Goal: Task Accomplishment & Management: Manage account settings

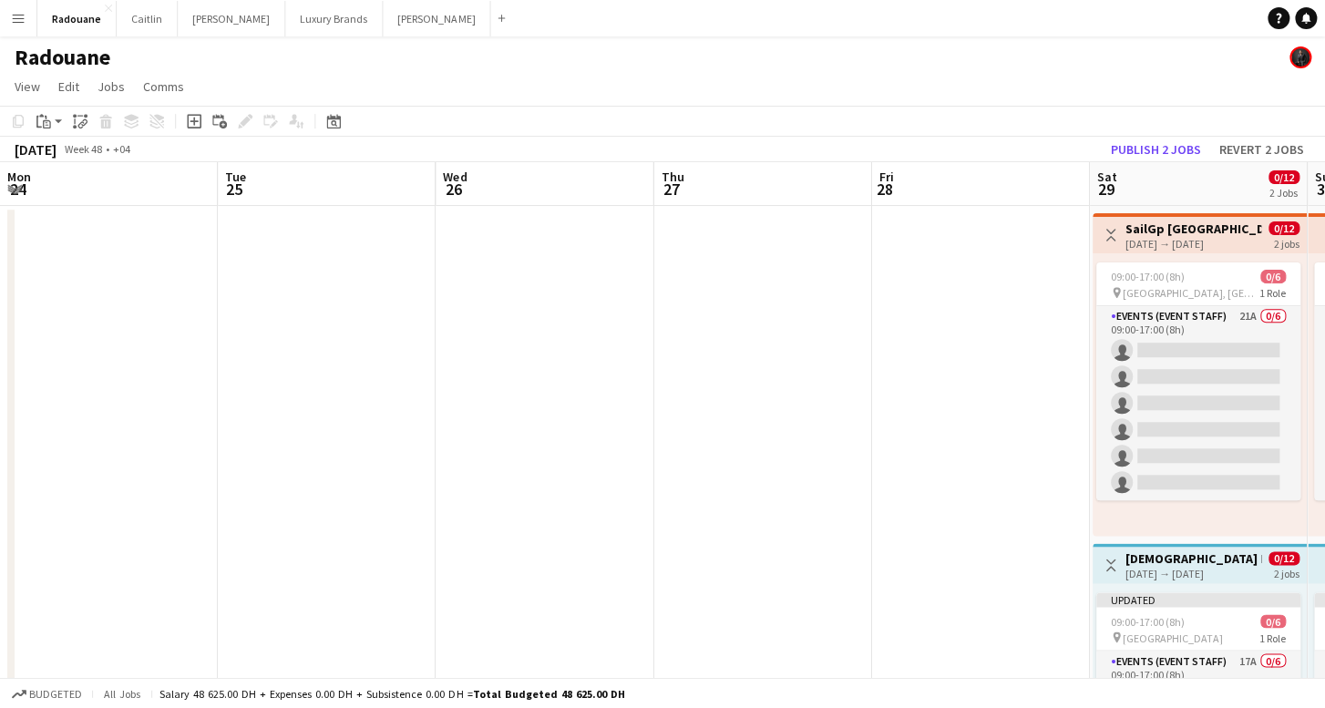
scroll to position [0, 574]
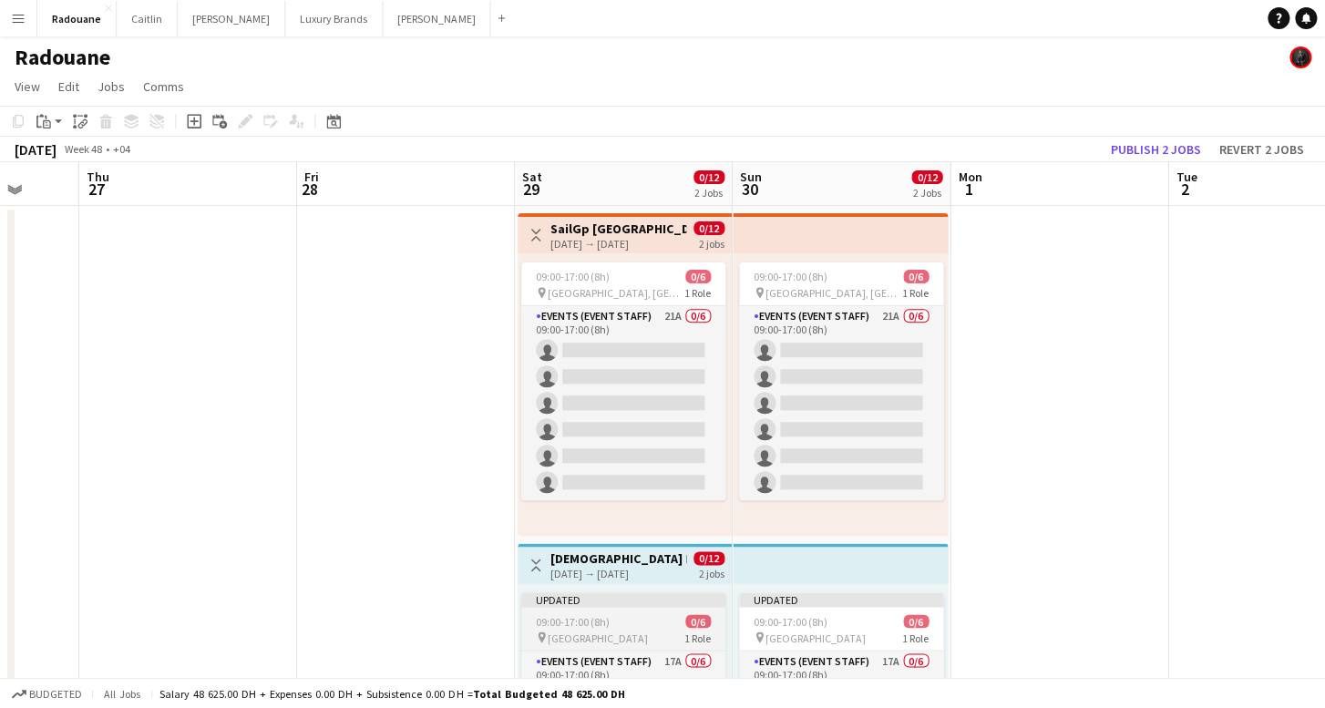
click at [645, 632] on div "pin [GEOGRAPHIC_DATA] 1 Role" at bounding box center [623, 637] width 204 height 15
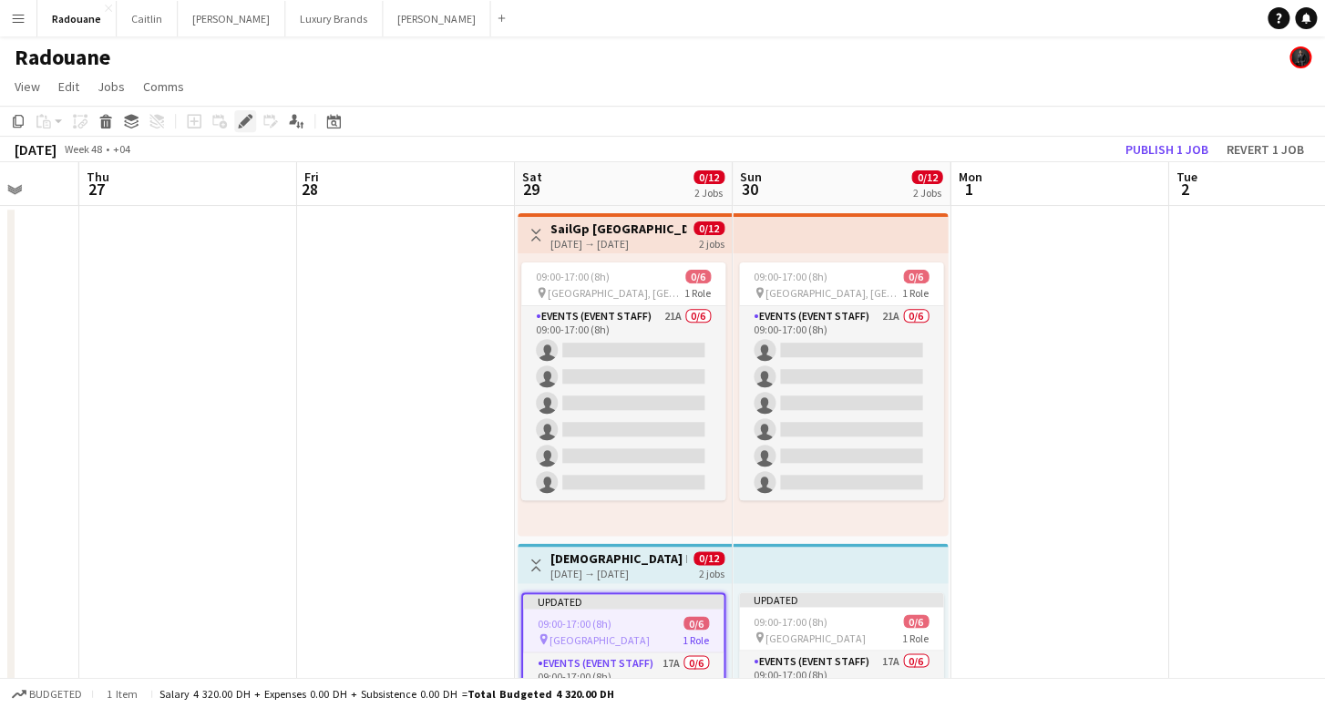
click at [252, 115] on div "Edit" at bounding box center [245, 121] width 22 height 22
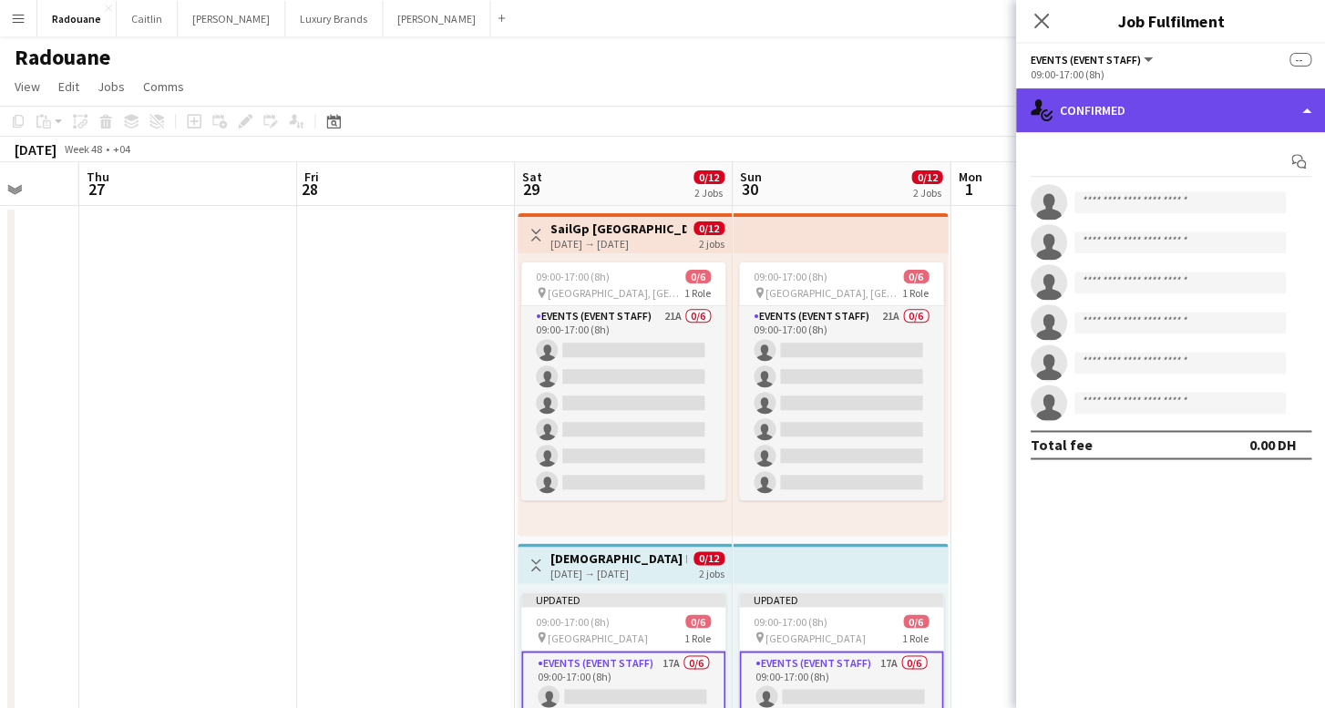
click at [1154, 118] on div "single-neutral-actions-check-2 Confirmed" at bounding box center [1170, 110] width 310 height 44
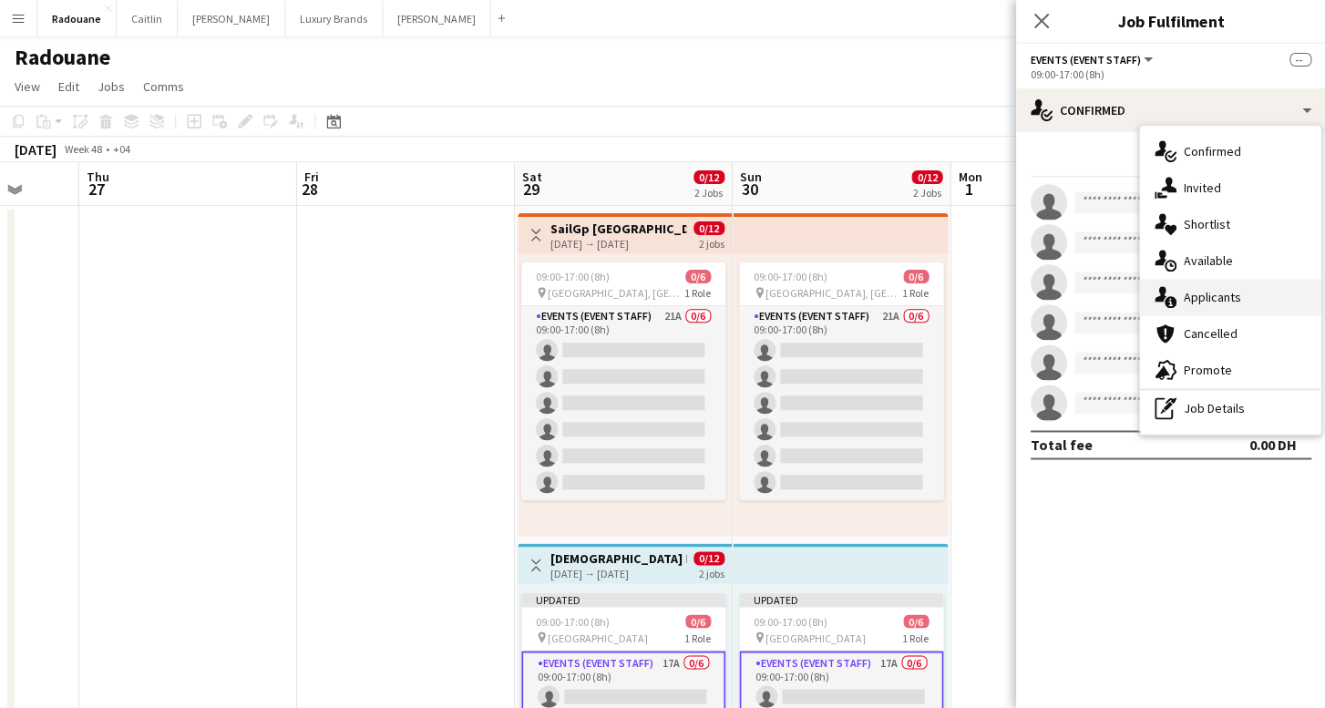
click at [1242, 301] on div "single-neutral-actions-information Applicants" at bounding box center [1229, 297] width 180 height 36
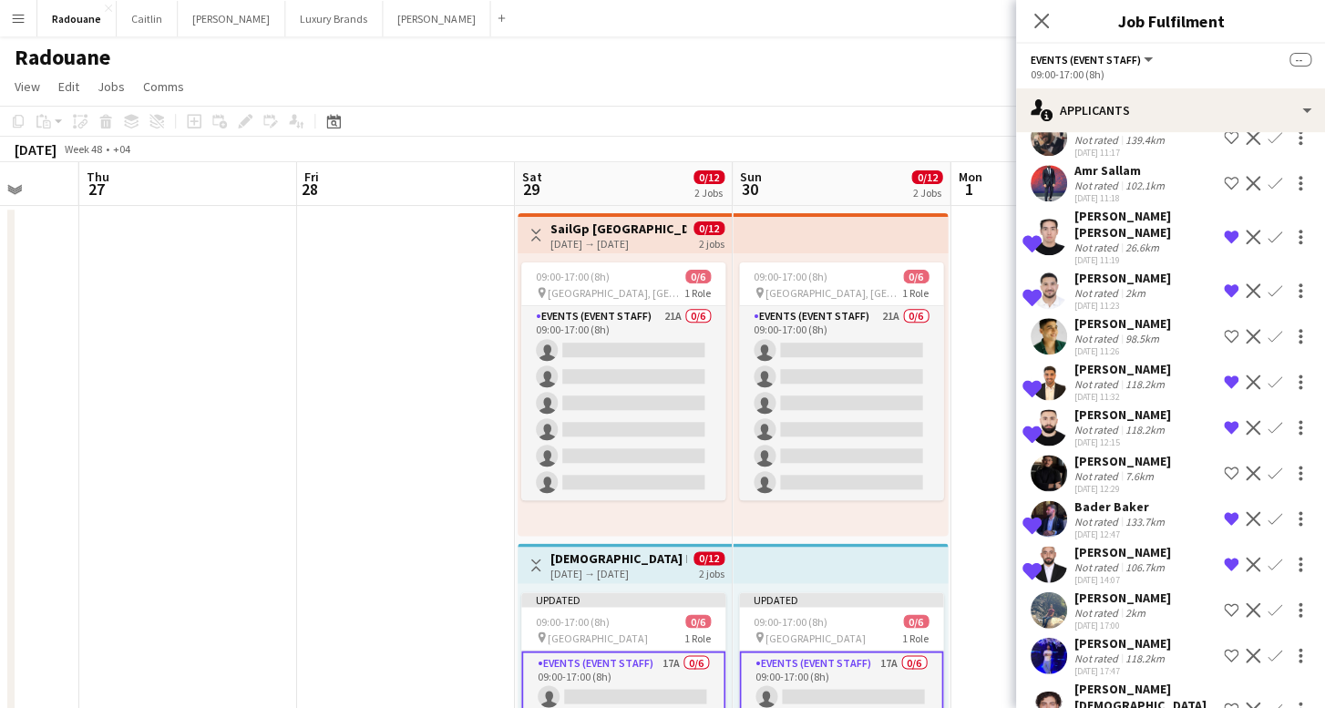
scroll to position [301, 0]
click at [1150, 498] on div "Bader Baker" at bounding box center [1120, 506] width 94 height 16
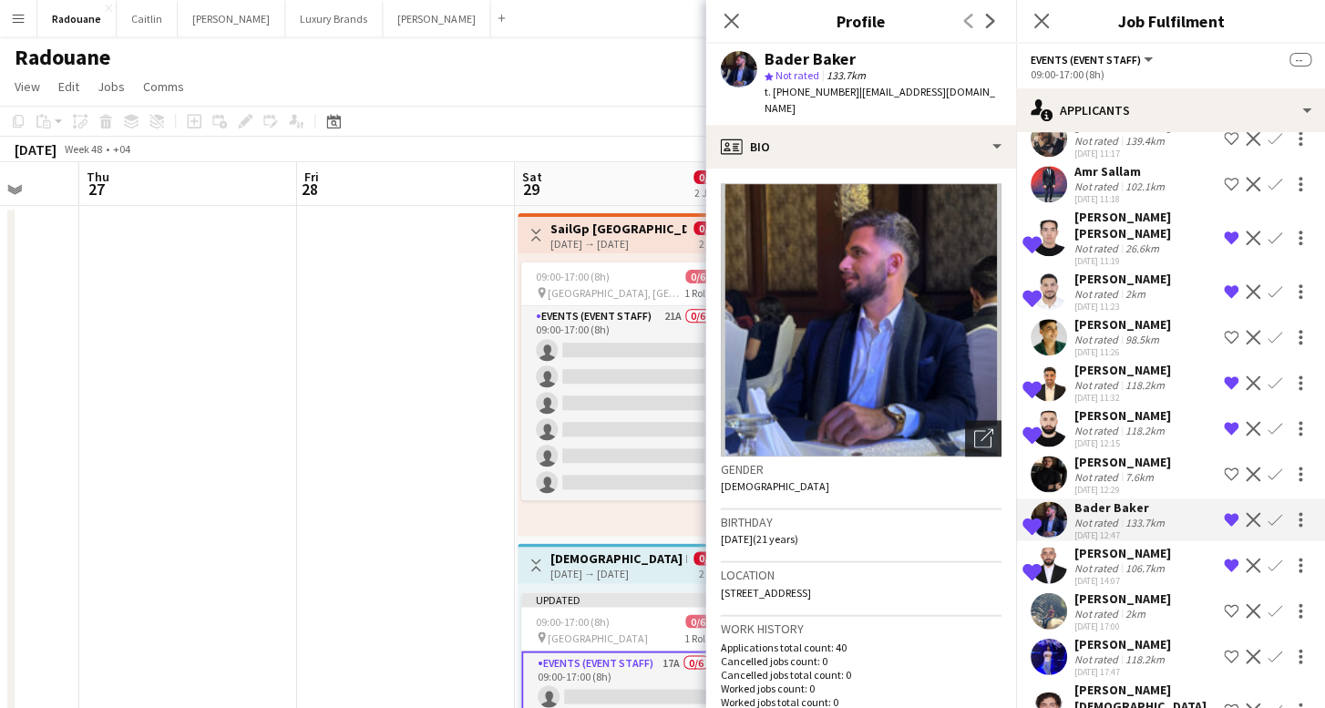
click at [992, 426] on div "Open photos pop-in" at bounding box center [982, 438] width 36 height 36
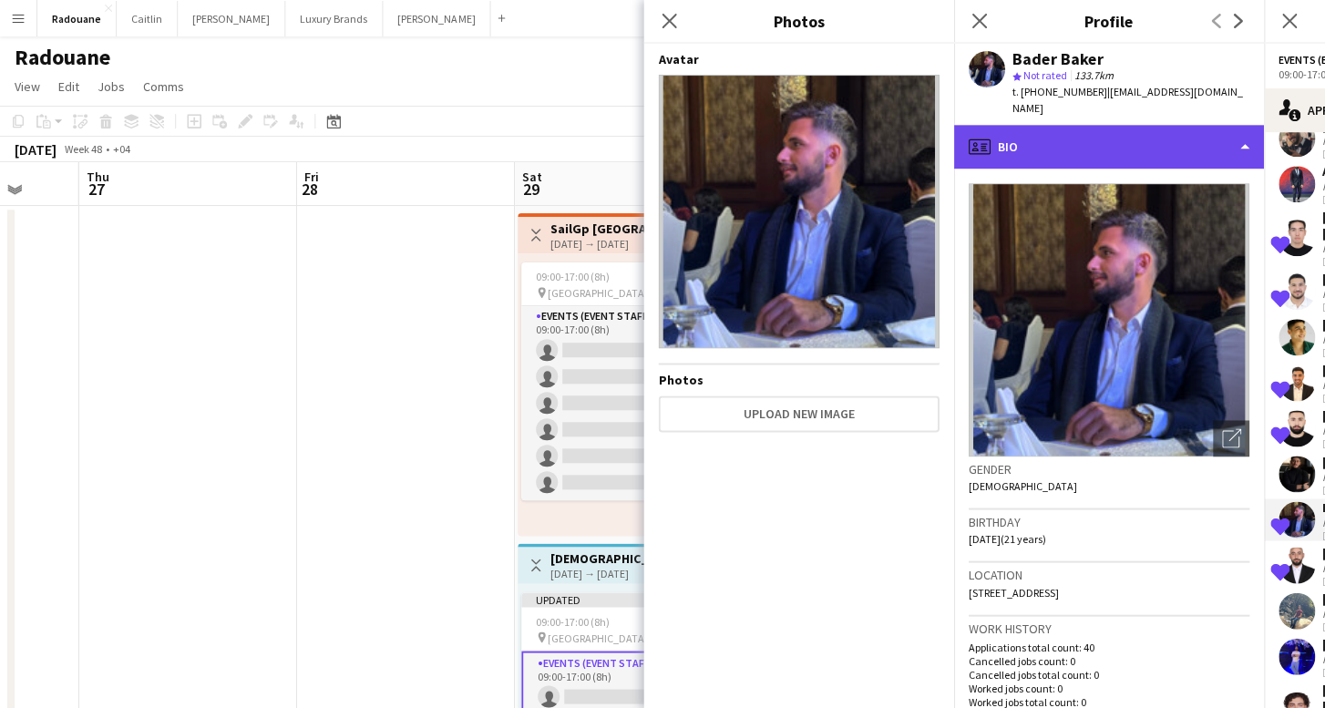
click at [1128, 143] on div "profile Bio" at bounding box center [1108, 147] width 310 height 44
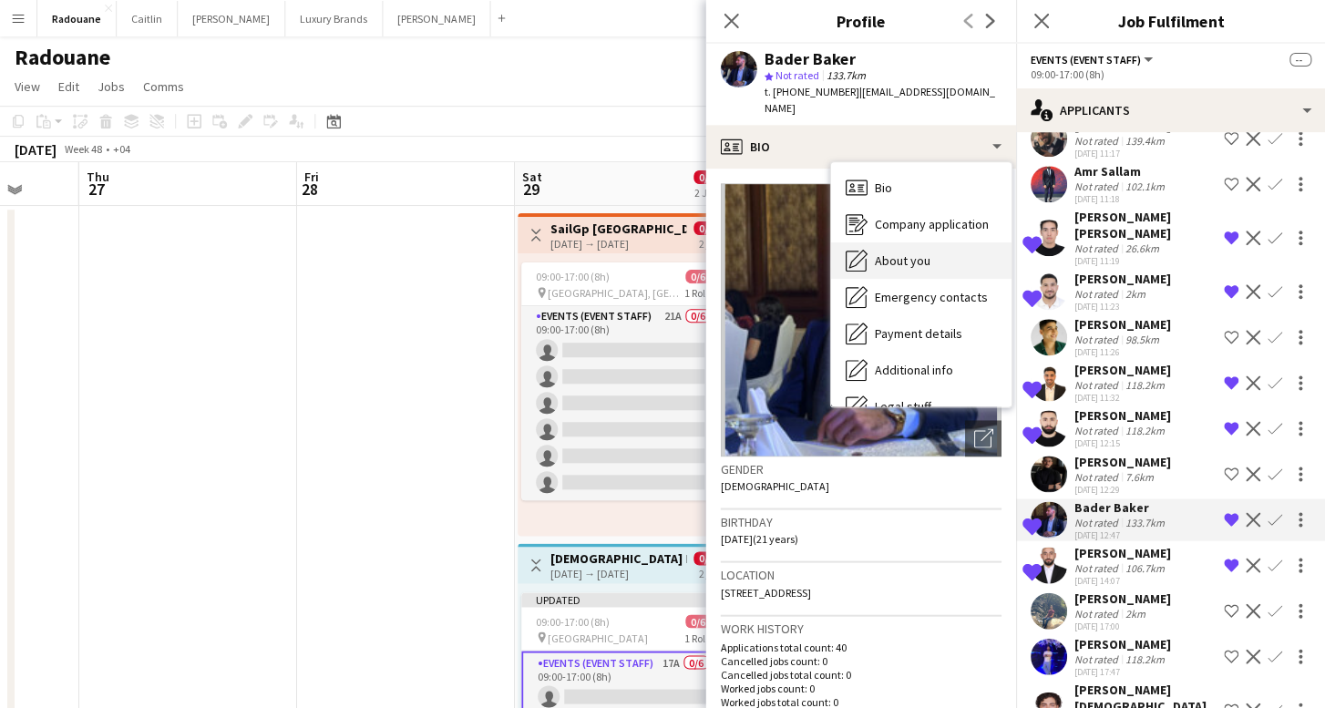
click at [929, 252] on div "About you About you" at bounding box center [920, 260] width 180 height 36
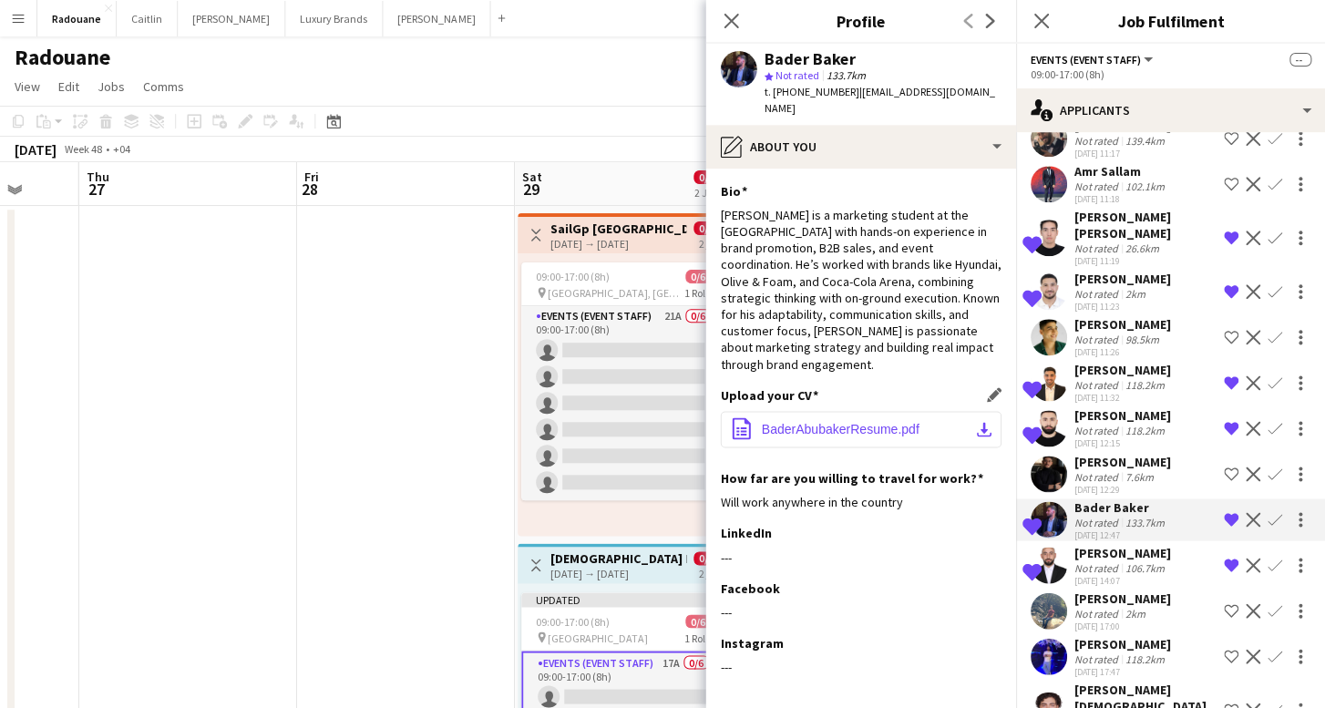
click at [953, 412] on button "office-file-sheet BaderAbubakerResume.pdf download-bottom" at bounding box center [860, 429] width 281 height 36
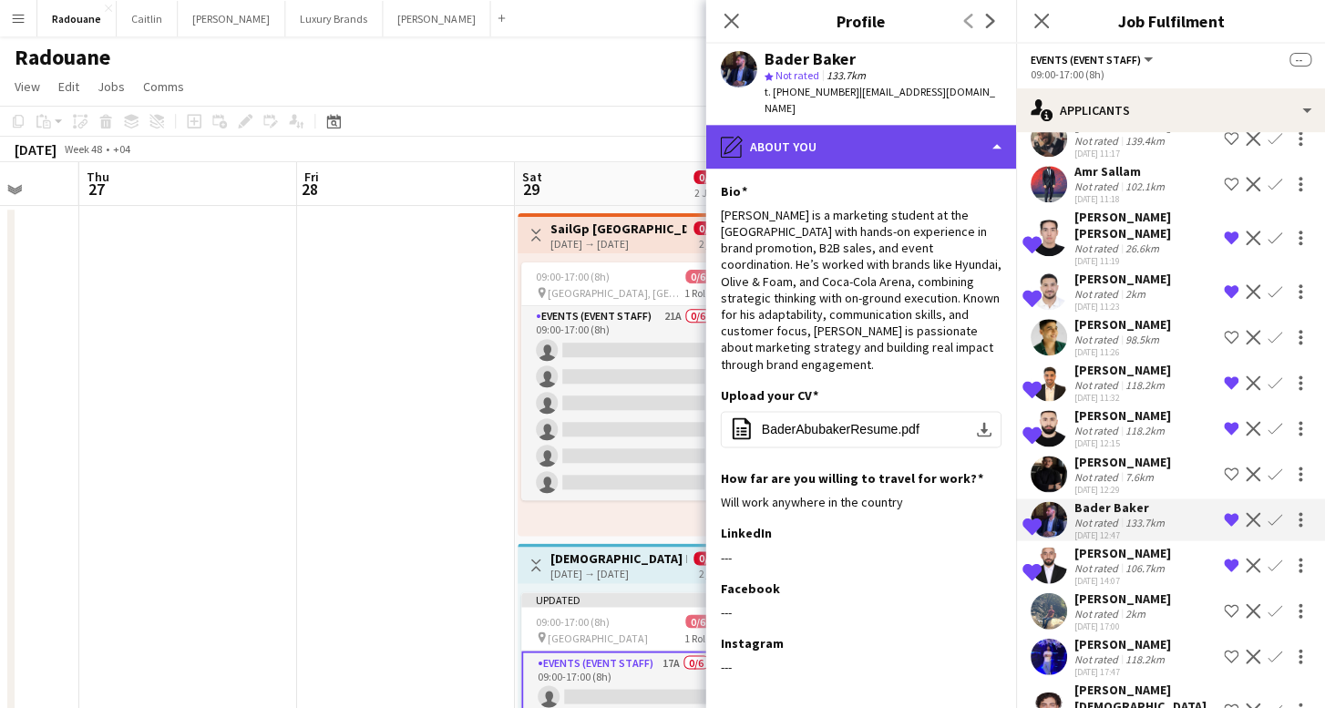
click at [896, 132] on div "pencil4 About you" at bounding box center [860, 147] width 310 height 44
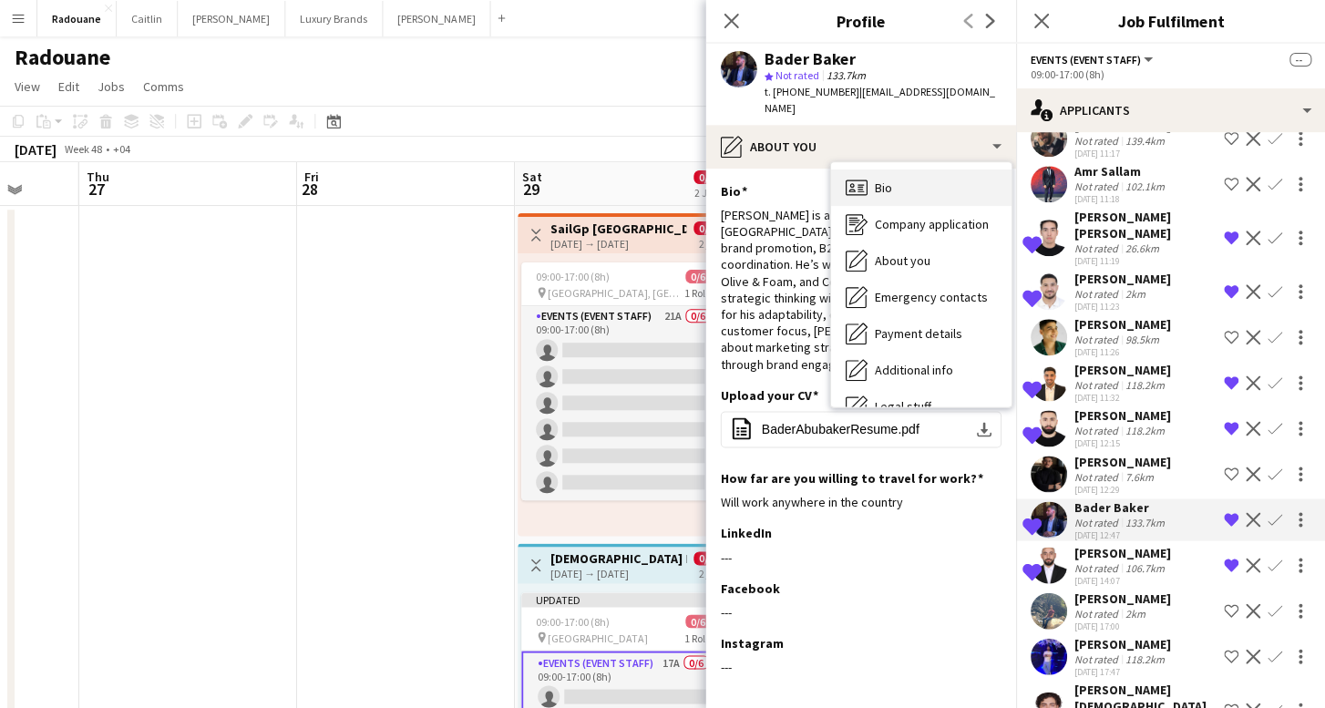
click at [871, 169] on div "Bio Bio" at bounding box center [920, 187] width 180 height 36
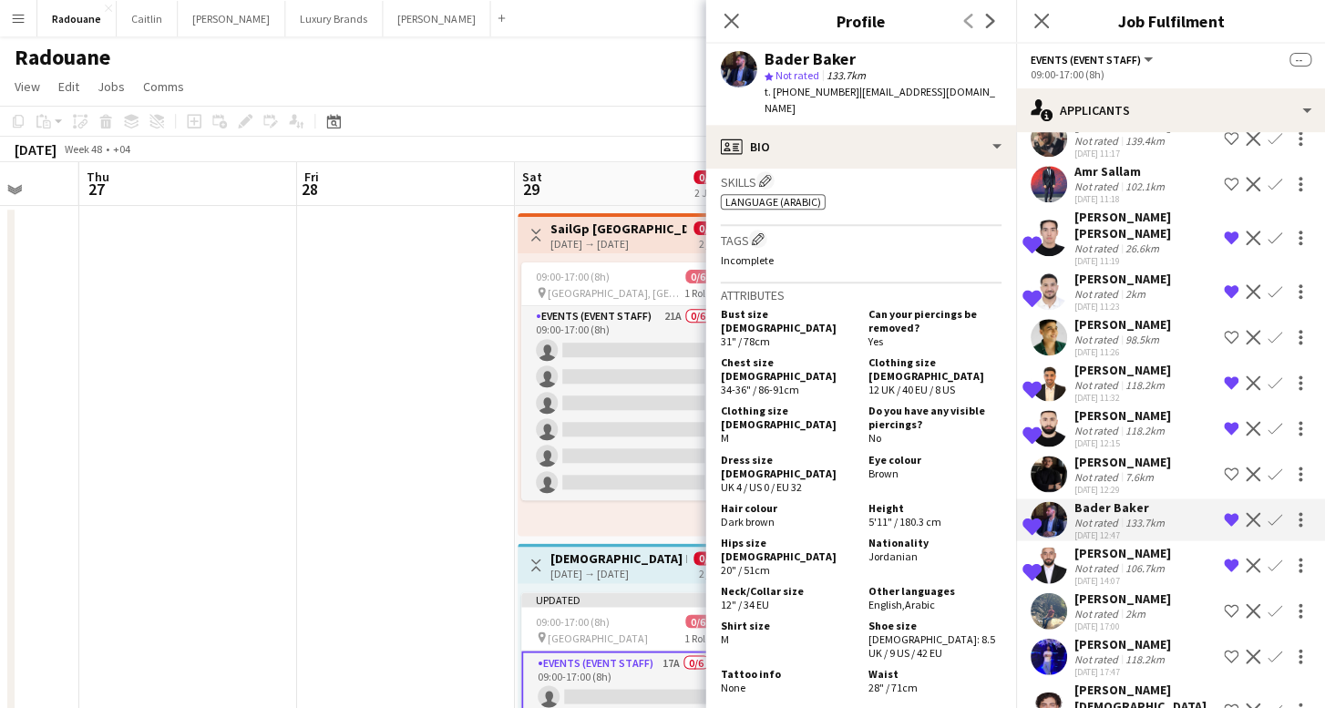
scroll to position [774, 0]
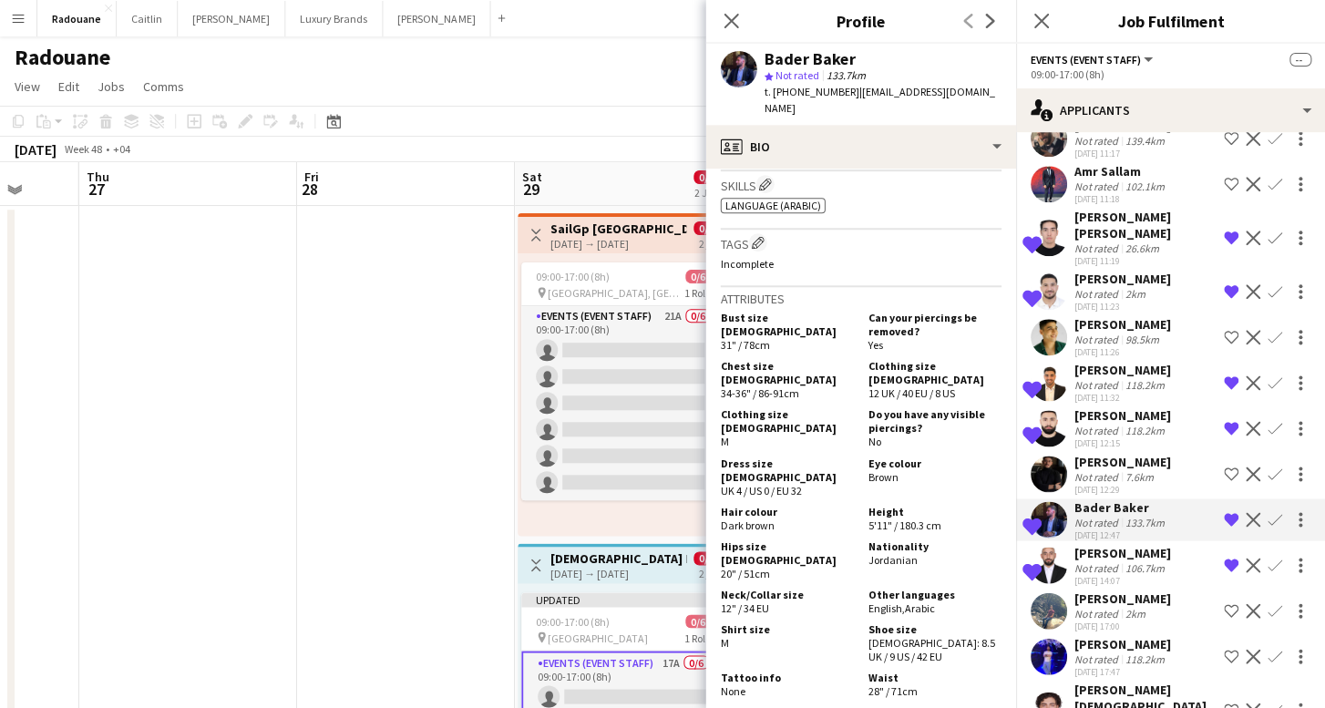
drag, startPoint x: 912, startPoint y: 513, endPoint x: 862, endPoint y: 514, distance: 50.1
click at [862, 539] on div "Nationality Jordanian" at bounding box center [930, 559] width 140 height 41
copy span "Jordanian"
drag, startPoint x: 897, startPoint y: 442, endPoint x: 867, endPoint y: 442, distance: 30.1
click at [867, 456] on div "Eye colour Brown" at bounding box center [930, 476] width 140 height 41
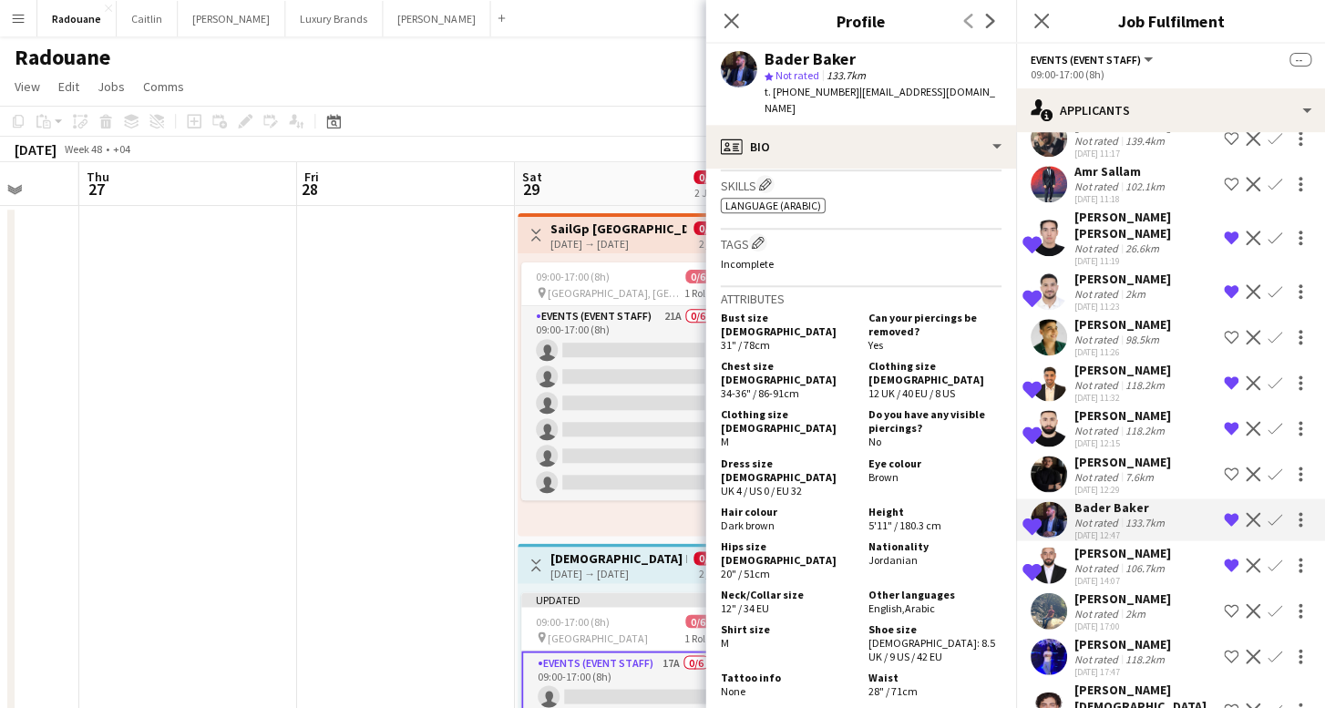
copy span "Brown"
